Goal: Find specific page/section: Find specific page/section

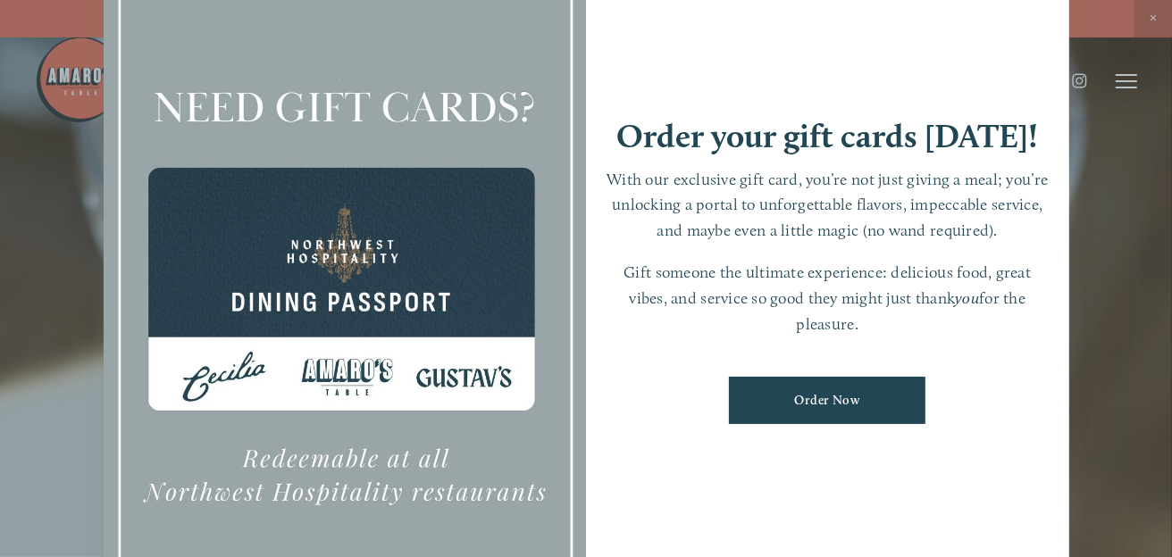
click at [1095, 244] on div at bounding box center [586, 278] width 1172 height 557
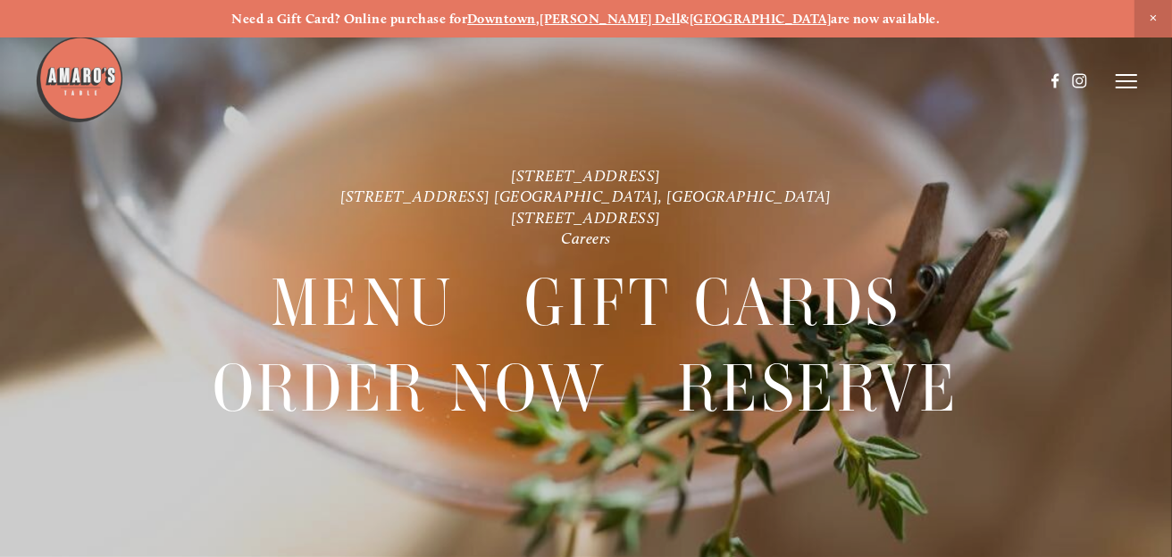
click at [1127, 91] on header "Menu Order Now Visit Gallery 0" at bounding box center [585, 81] width 1101 height 163
click at [1123, 80] on icon at bounding box center [1125, 81] width 21 height 16
click at [819, 79] on span "Menu" at bounding box center [815, 80] width 33 height 15
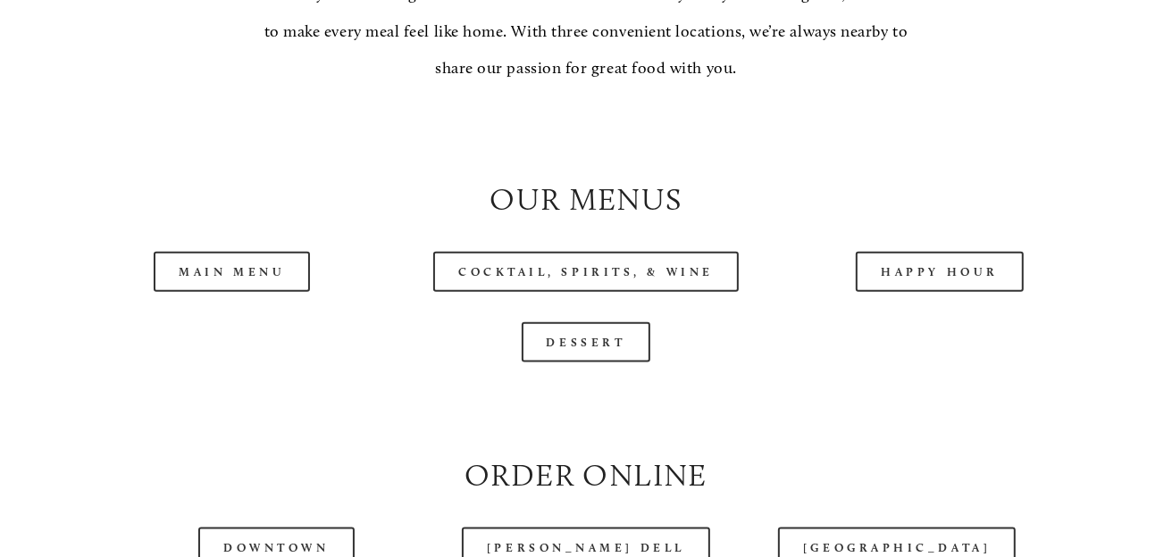
scroll to position [1551, 0]
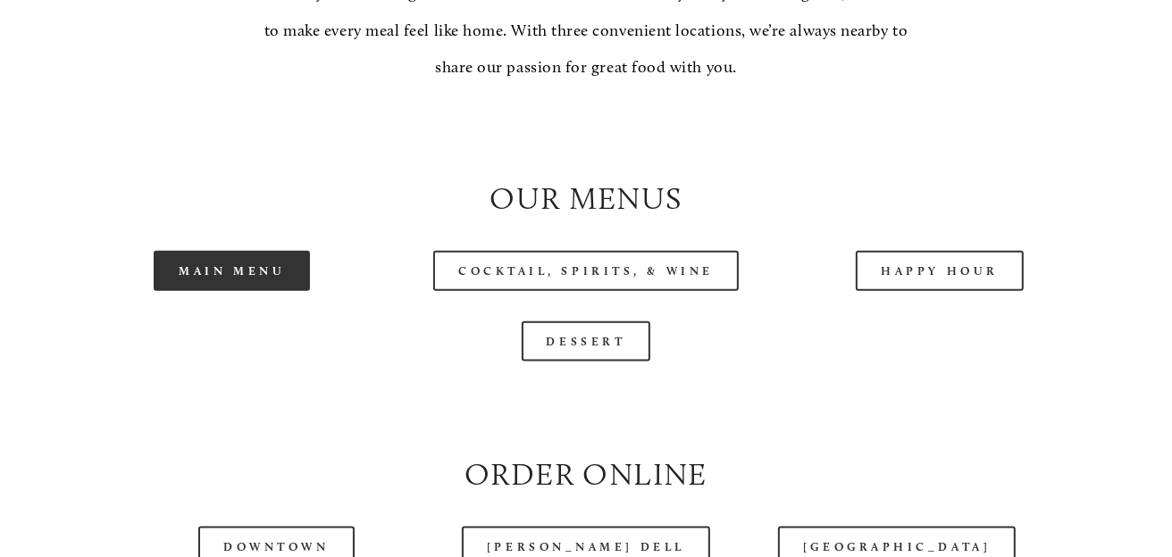
click at [272, 291] on link "Main Menu" at bounding box center [232, 271] width 156 height 40
